Goal: Information Seeking & Learning: Find specific page/section

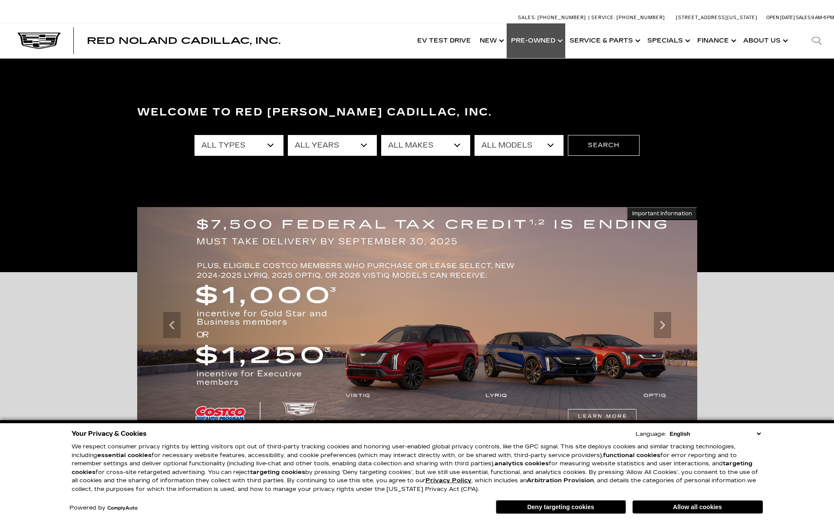
click at [539, 43] on link "Show Pre-Owned" at bounding box center [536, 40] width 59 height 35
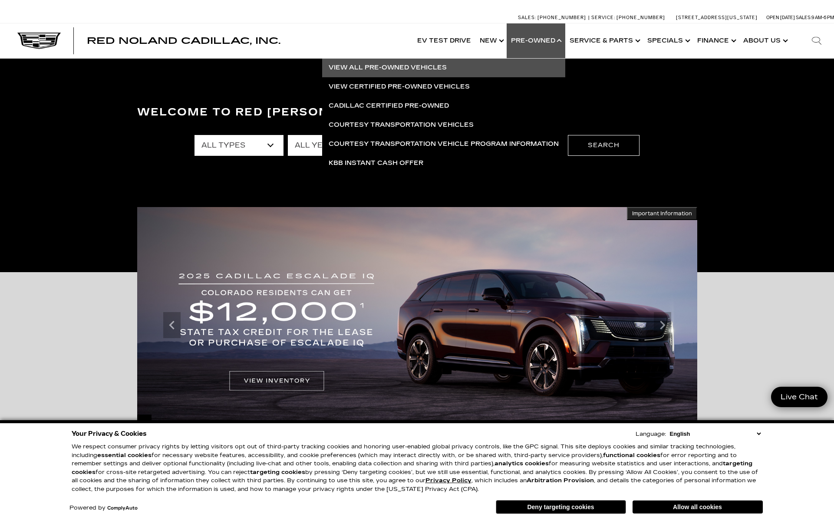
click at [393, 69] on link "View All Pre-Owned Vehicles" at bounding box center [443, 67] width 243 height 19
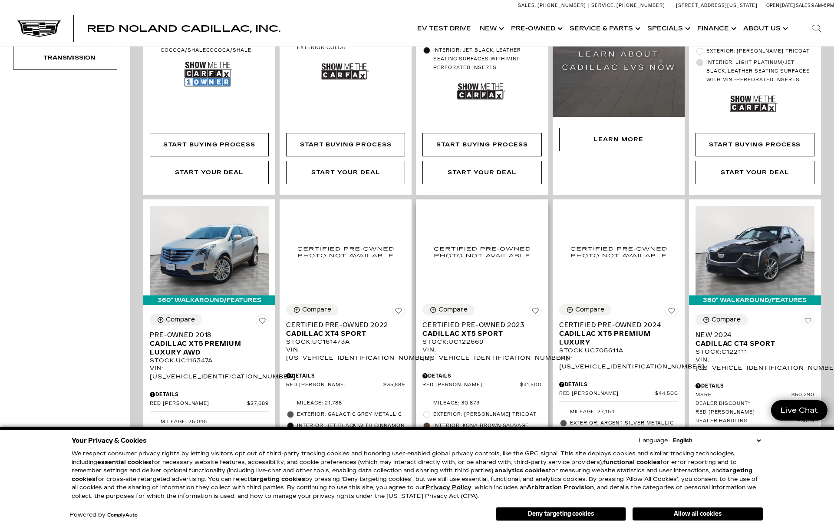
scroll to position [595, 0]
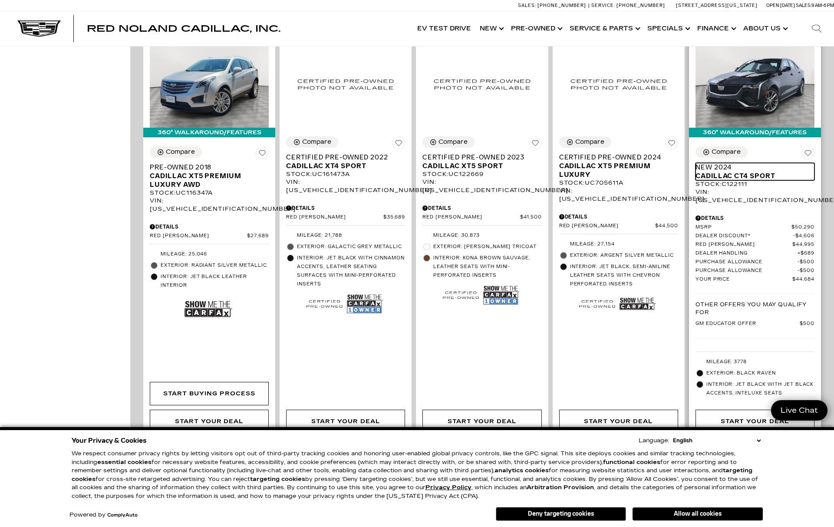
click at [733, 172] on span "Cadillac CT4 Sport" at bounding box center [752, 176] width 112 height 9
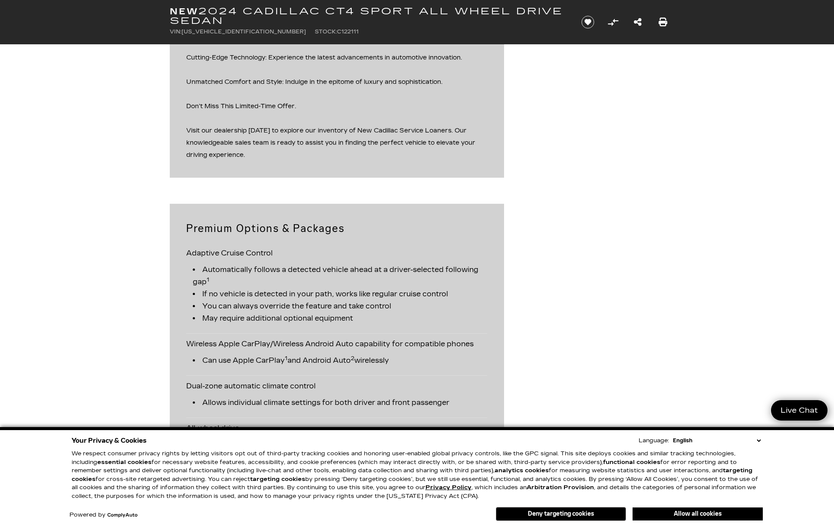
scroll to position [1375, 0]
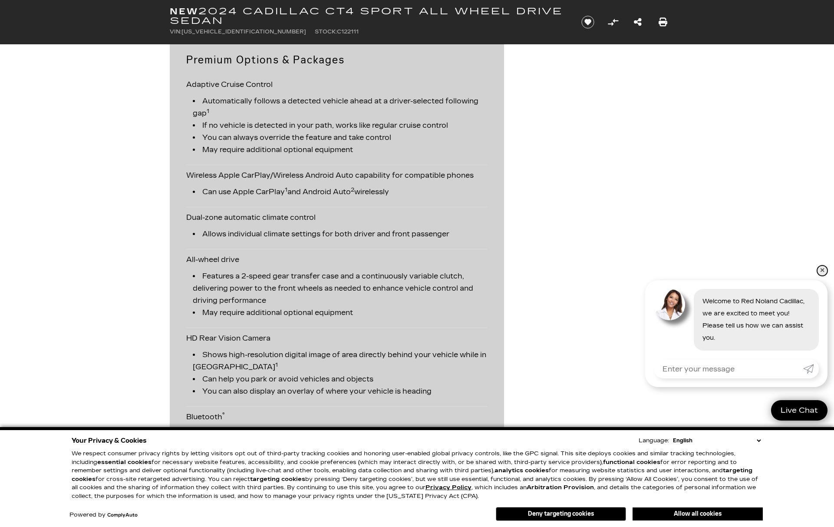
click at [821, 272] on link "✕" at bounding box center [822, 270] width 10 height 10
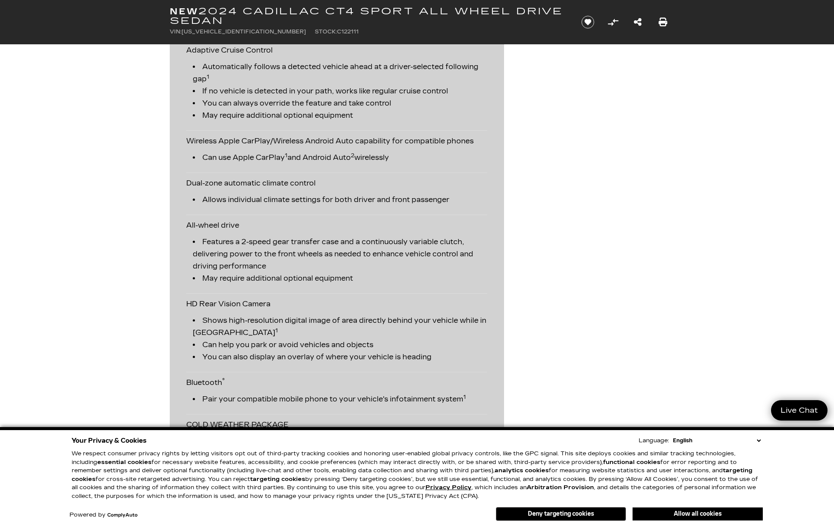
scroll to position [1584, 0]
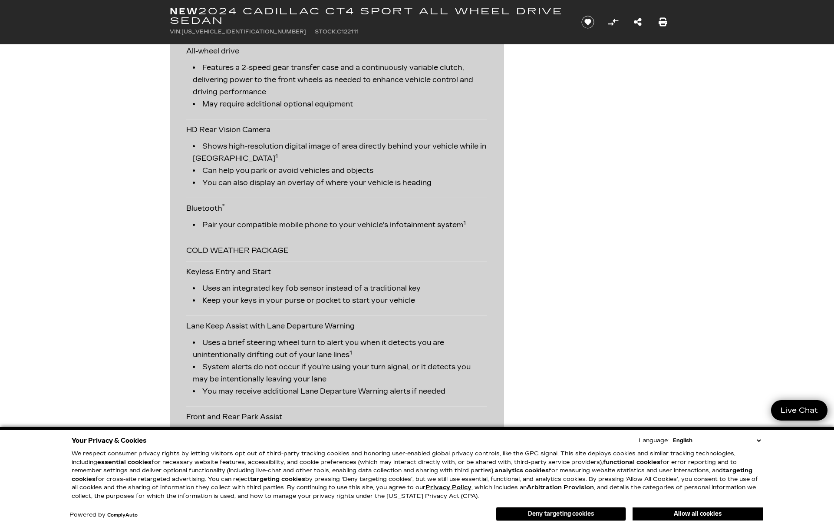
click at [569, 518] on button "Deny targeting cookies" at bounding box center [561, 514] width 130 height 14
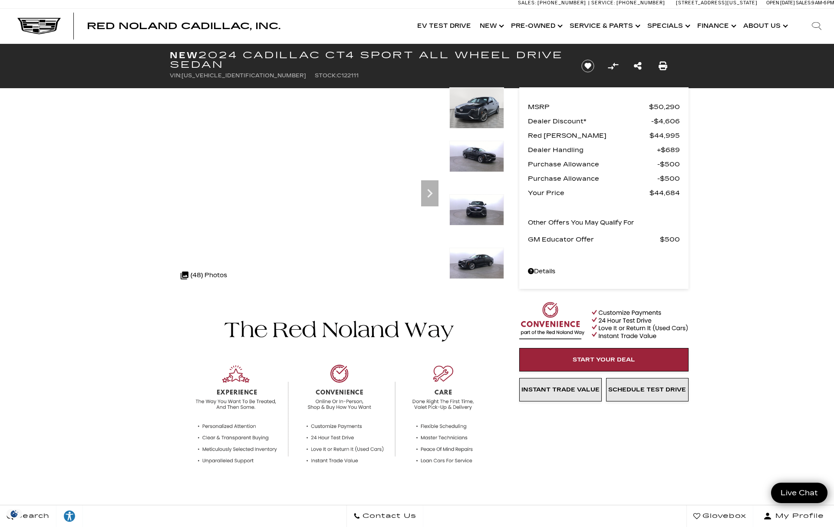
scroll to position [0, 0]
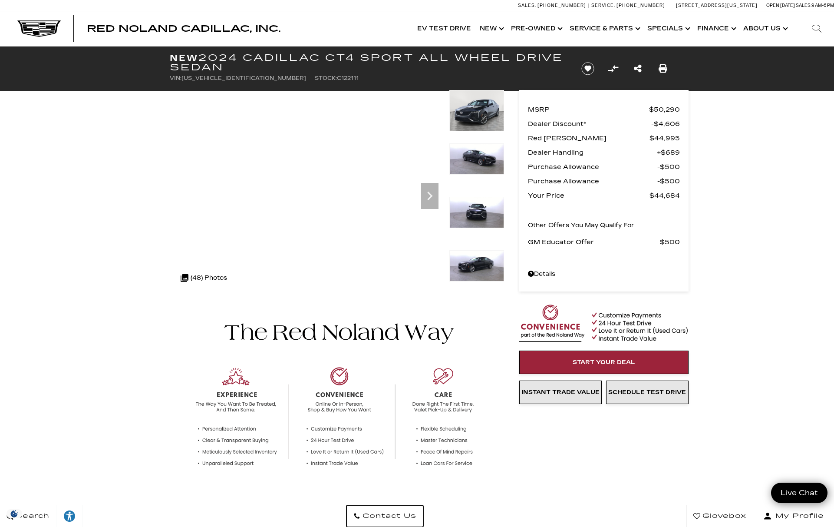
click at [416, 515] on span "Contact Us" at bounding box center [388, 516] width 56 height 12
click at [45, 24] on img at bounding box center [38, 28] width 43 height 17
